Goal: Task Accomplishment & Management: Complete application form

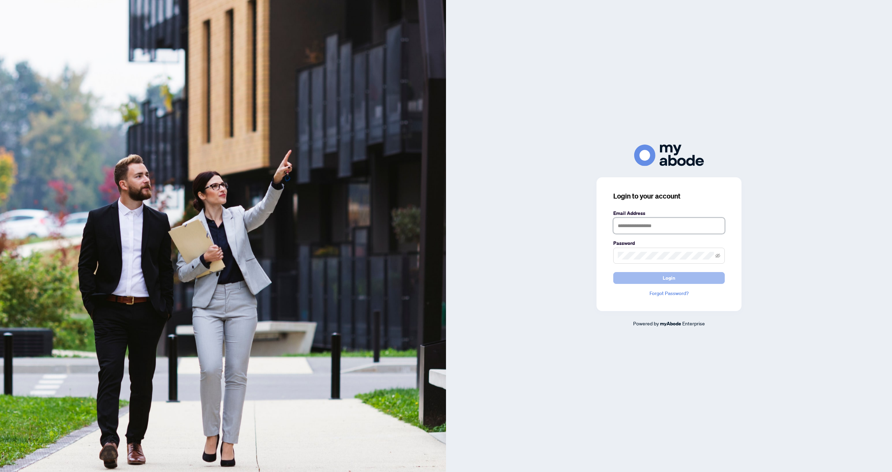
type input "**********"
click at [641, 279] on button "Login" at bounding box center [670, 278] width 112 height 12
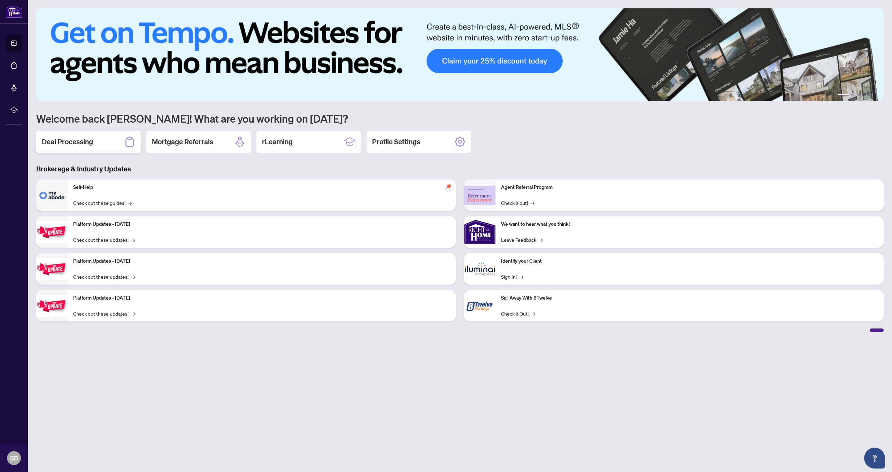
click at [69, 137] on h2 "Deal Processing" at bounding box center [67, 142] width 51 height 10
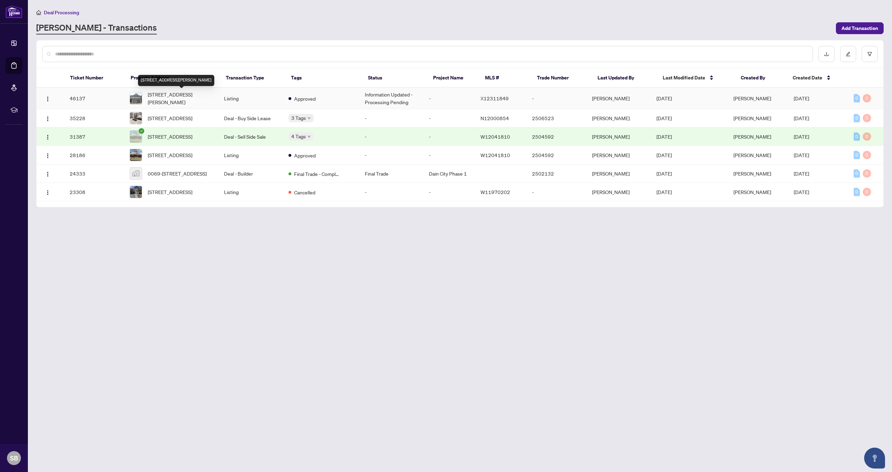
click at [197, 98] on span "[STREET_ADDRESS][PERSON_NAME]" at bounding box center [180, 98] width 65 height 15
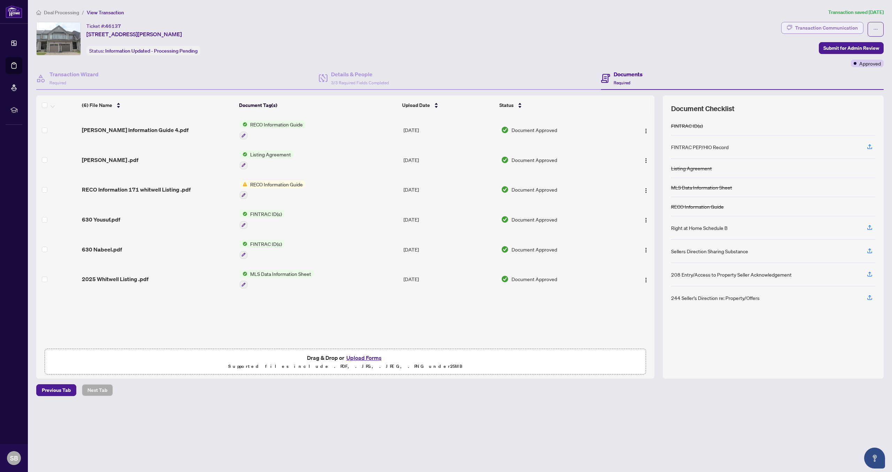
click at [821, 25] on div "Transaction Communication" at bounding box center [827, 27] width 63 height 11
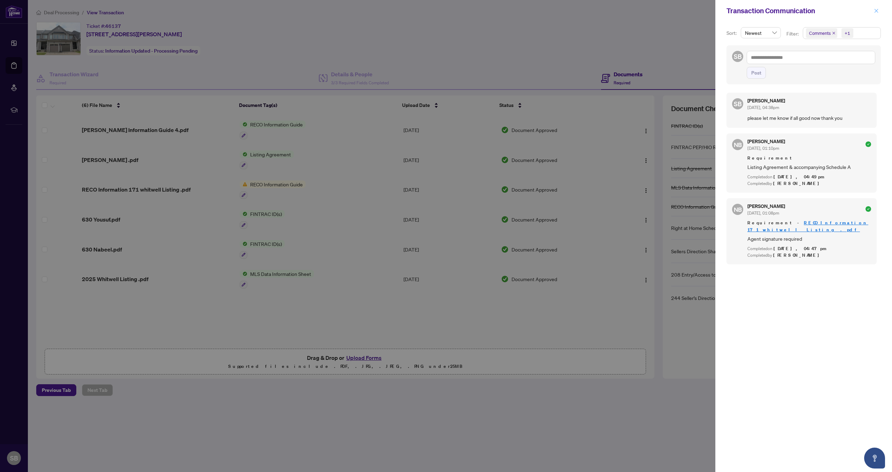
click at [879, 10] on icon "close" at bounding box center [876, 10] width 5 height 5
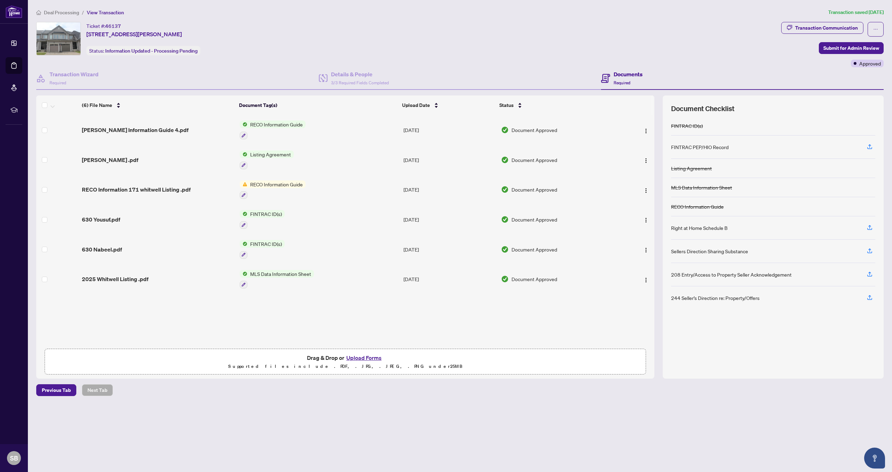
click at [370, 355] on button "Upload Forms" at bounding box center [363, 357] width 39 height 9
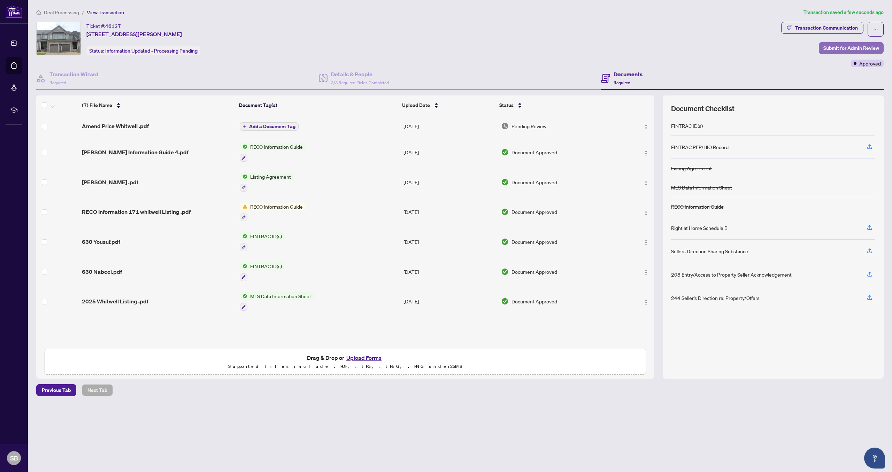
click at [836, 48] on span "Submit for Admin Review" at bounding box center [852, 48] width 56 height 11
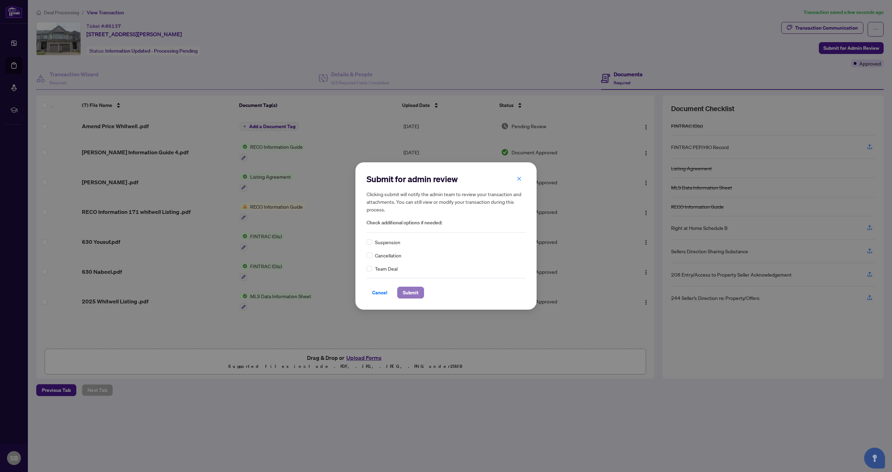
click at [414, 293] on span "Submit" at bounding box center [411, 292] width 16 height 11
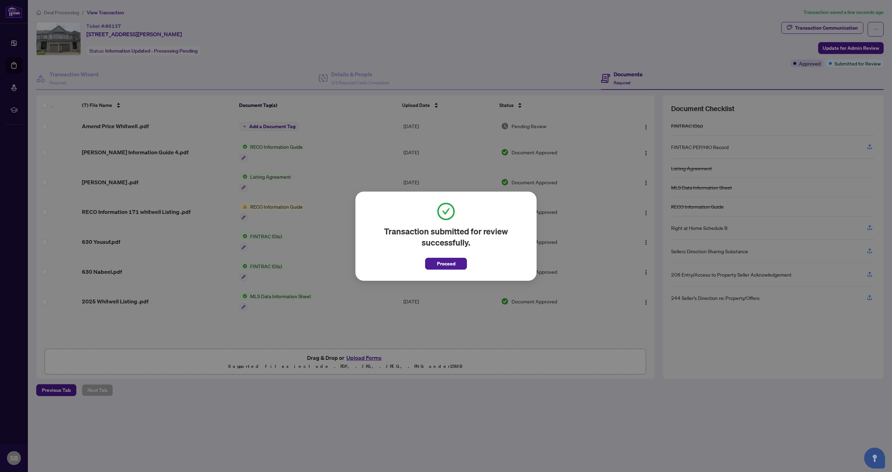
click at [441, 264] on span "Proceed" at bounding box center [446, 263] width 18 height 11
